Goal: Check status

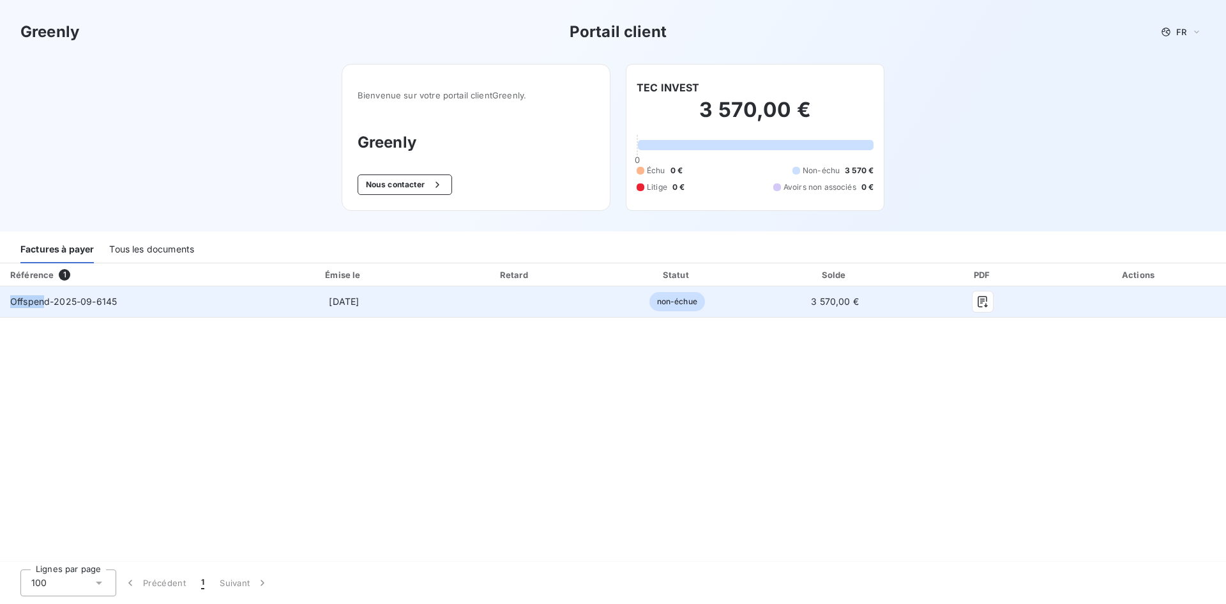
drag, startPoint x: 47, startPoint y: 302, endPoint x: 4, endPoint y: 302, distance: 42.8
click at [4, 302] on td "Offspend-2025-09-6145" at bounding box center [127, 301] width 255 height 31
click at [47, 302] on span "Offspend-2025-09-6145" at bounding box center [63, 301] width 107 height 11
drag, startPoint x: 49, startPoint y: 302, endPoint x: 6, endPoint y: 303, distance: 42.8
click at [6, 303] on td "Offspend-2025-09-6145" at bounding box center [127, 301] width 255 height 31
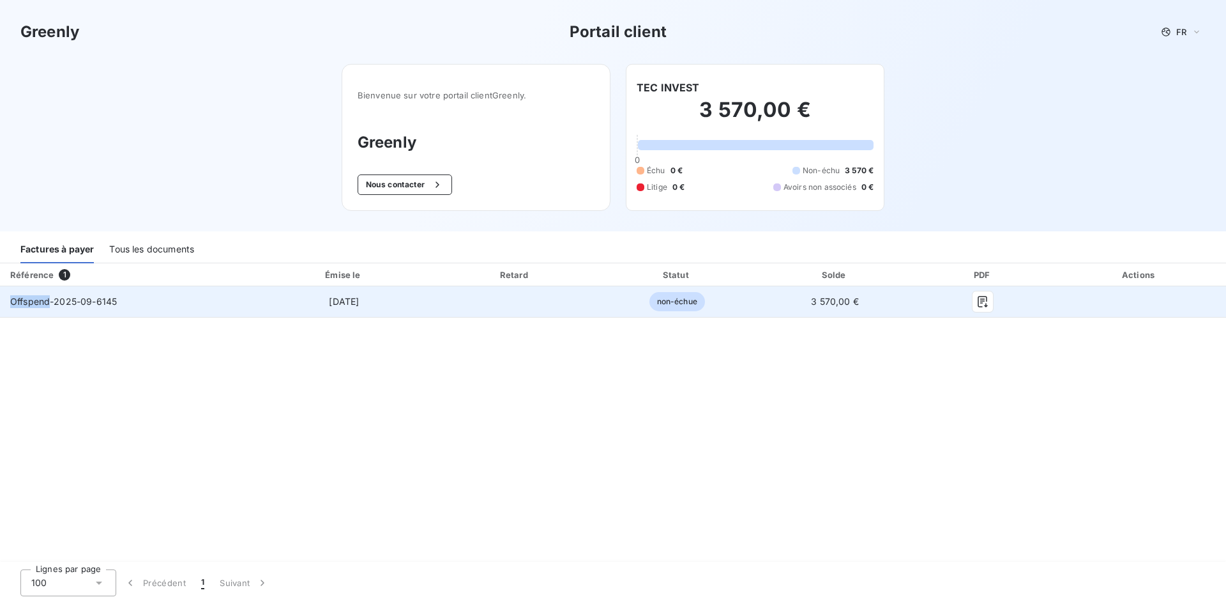
copy span "Offspend"
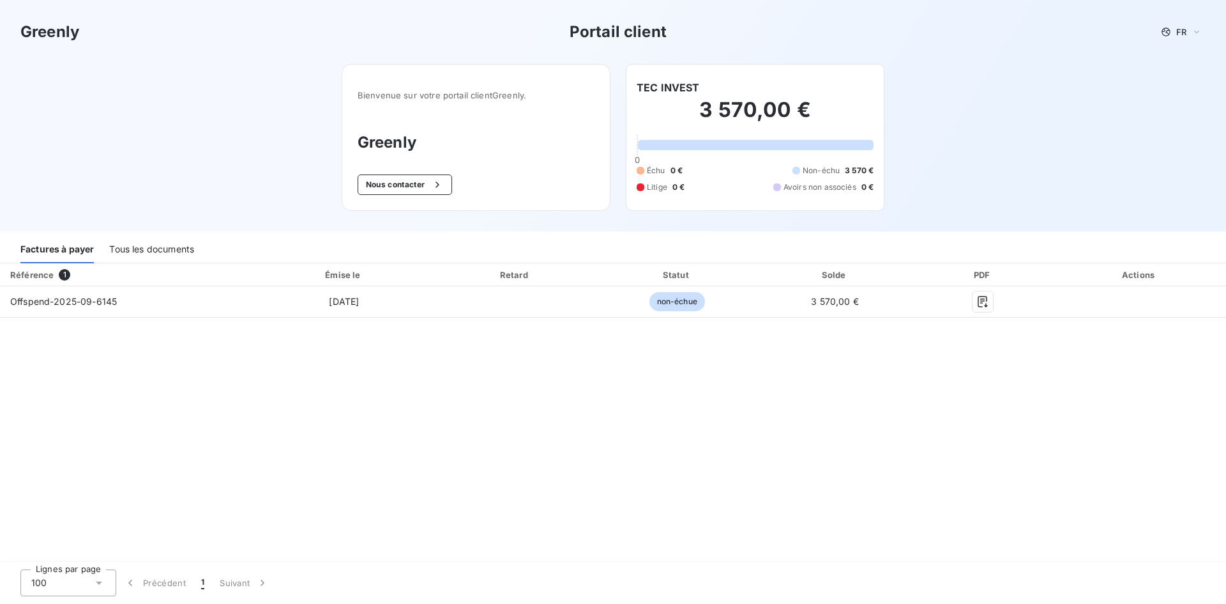
click at [487, 384] on div "Référence 1 Émise le Retard Statut Solde PDF Actions Offspend-2025-09-6145 [DAT…" at bounding box center [613, 413] width 1226 height 300
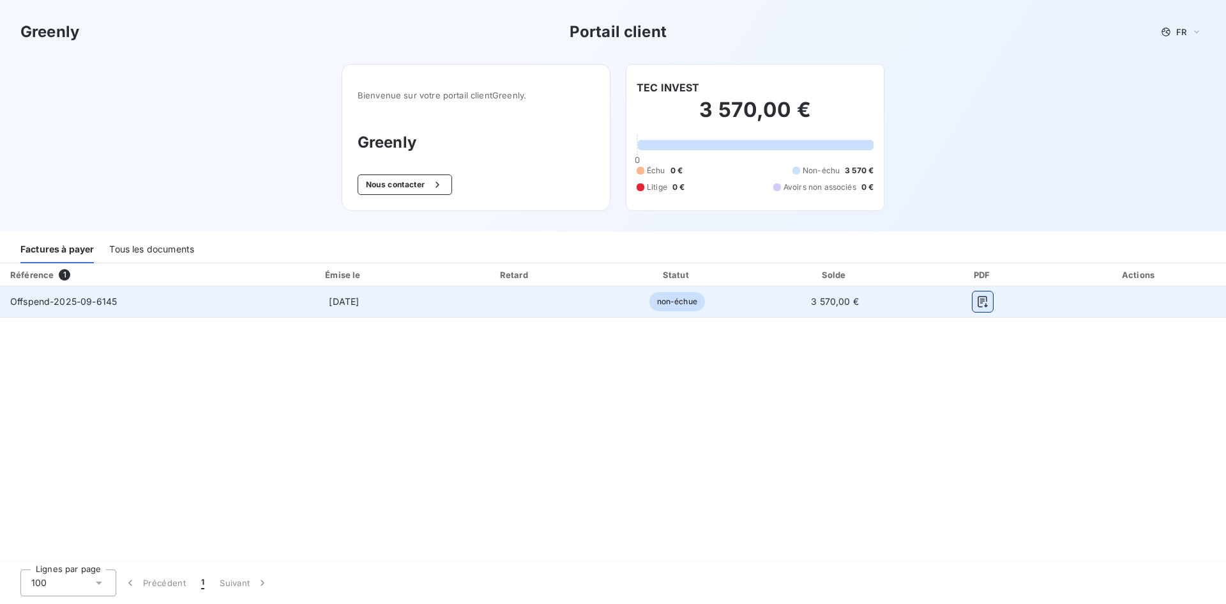
click at [981, 302] on icon "button" at bounding box center [983, 301] width 13 height 13
